Goal: Entertainment & Leisure: Consume media (video, audio)

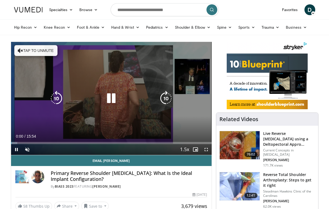
click at [38, 51] on button "Tap to unmute" at bounding box center [35, 50] width 43 height 11
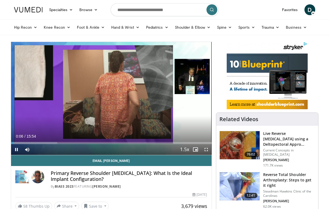
click at [208, 149] on span "Video Player" at bounding box center [206, 149] width 11 height 11
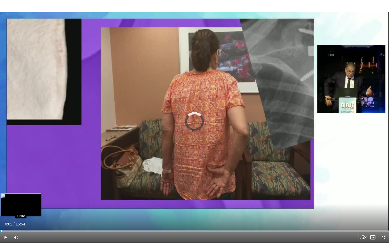
click at [1, 208] on div "Progress Bar" at bounding box center [1, 231] width 1 height 2
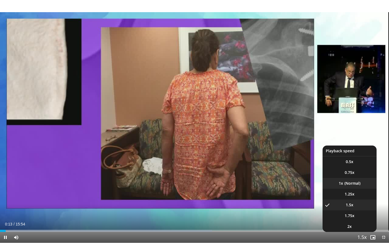
click at [329, 185] on li "1x" at bounding box center [349, 183] width 54 height 11
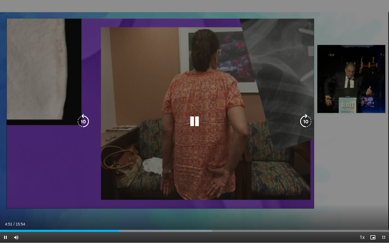
click at [86, 119] on icon "Video Player" at bounding box center [83, 121] width 15 height 15
click at [165, 100] on div "10 seconds Tap to unmute" at bounding box center [194, 121] width 389 height 243
click at [195, 121] on icon "Video Player" at bounding box center [194, 121] width 15 height 15
click at [84, 127] on icon "Video Player" at bounding box center [83, 121] width 15 height 15
click at [192, 119] on icon "Video Player" at bounding box center [194, 121] width 15 height 15
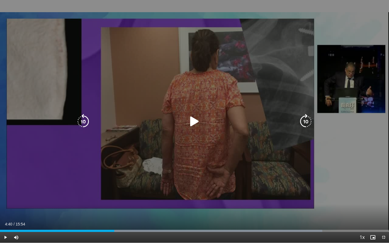
click at [195, 120] on icon "Video Player" at bounding box center [194, 121] width 15 height 15
click at [192, 122] on icon "Video Player" at bounding box center [194, 121] width 15 height 15
click at [191, 119] on icon "Video Player" at bounding box center [194, 121] width 15 height 15
click at [196, 121] on icon "Video Player" at bounding box center [194, 121] width 15 height 15
click at [197, 120] on icon "Video Player" at bounding box center [194, 121] width 15 height 15
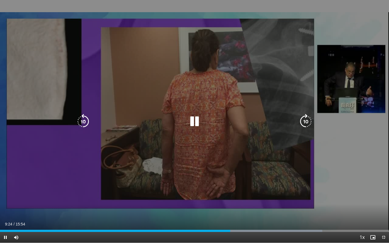
click at [194, 121] on icon "Video Player" at bounding box center [194, 121] width 15 height 15
click at [195, 121] on icon "Video Player" at bounding box center [194, 121] width 15 height 15
click at [85, 123] on icon "Video Player" at bounding box center [83, 121] width 15 height 15
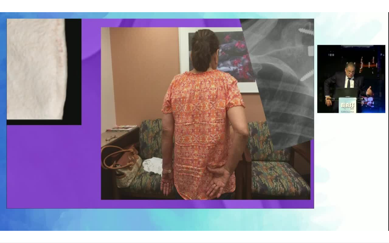
click at [85, 123] on div "20 seconds Tap to unmute" at bounding box center [194, 121] width 389 height 243
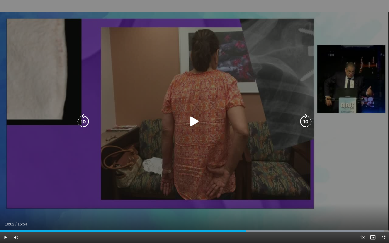
click at [83, 121] on icon "Video Player" at bounding box center [83, 121] width 15 height 15
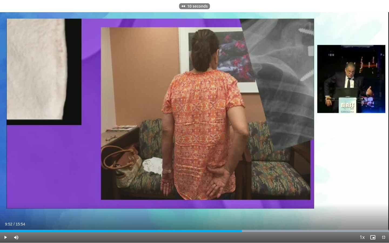
click at [4, 208] on span "Video Player" at bounding box center [5, 237] width 11 height 11
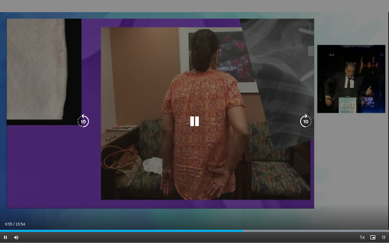
click at [194, 119] on icon "Video Player" at bounding box center [194, 121] width 15 height 15
click at [87, 120] on icon "Video Player" at bounding box center [83, 121] width 15 height 15
click at [86, 120] on icon "Video Player" at bounding box center [83, 121] width 15 height 15
click at [191, 117] on icon "Video Player" at bounding box center [194, 121] width 15 height 15
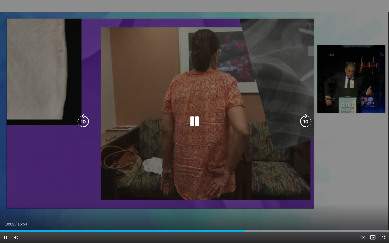
click at [198, 122] on icon "Video Player" at bounding box center [194, 121] width 15 height 15
click at [193, 118] on icon "Video Player" at bounding box center [194, 121] width 15 height 15
click at [192, 120] on icon "Video Player" at bounding box center [194, 121] width 15 height 15
click at [192, 124] on icon "Video Player" at bounding box center [194, 121] width 15 height 15
click at [191, 123] on icon "Video Player" at bounding box center [194, 121] width 15 height 15
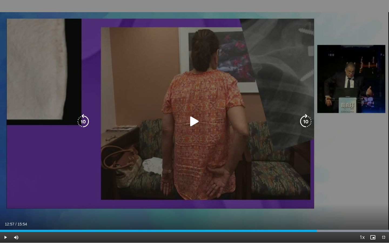
click at [196, 121] on icon "Video Player" at bounding box center [194, 121] width 15 height 15
click at [83, 123] on icon "Video Player" at bounding box center [83, 121] width 15 height 15
click at [199, 122] on icon "Video Player" at bounding box center [194, 121] width 15 height 15
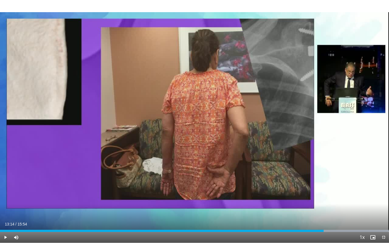
click at [5, 208] on span "Video Player" at bounding box center [5, 237] width 11 height 11
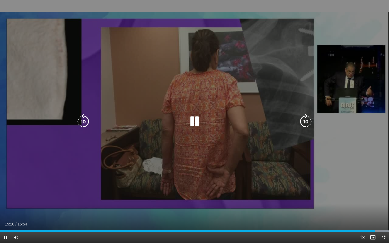
click at [191, 117] on icon "Video Player" at bounding box center [194, 121] width 15 height 15
click at [193, 125] on icon "Video Player" at bounding box center [194, 121] width 15 height 15
click at [82, 120] on icon "Video Player" at bounding box center [83, 121] width 15 height 15
click at [195, 122] on icon "Video Player" at bounding box center [194, 121] width 15 height 15
